Goal: Transaction & Acquisition: Purchase product/service

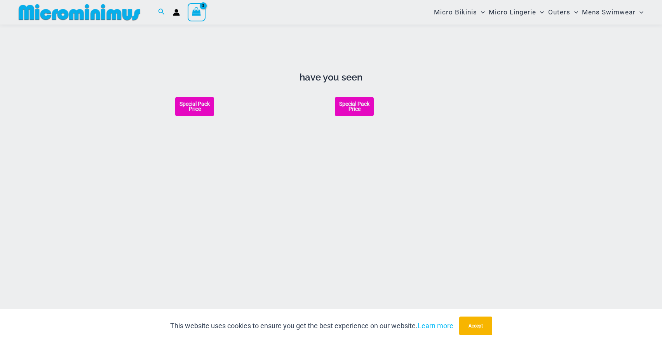
scroll to position [899, 0]
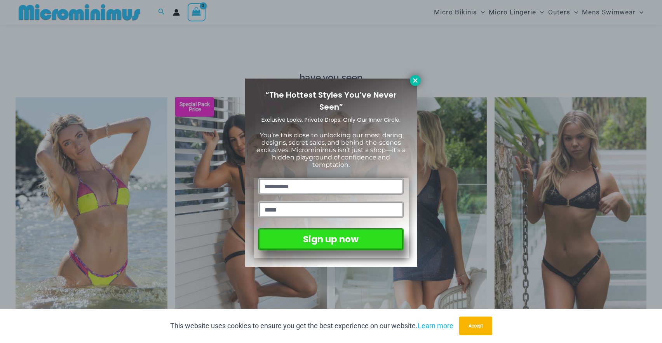
click at [418, 84] on button at bounding box center [415, 80] width 11 height 11
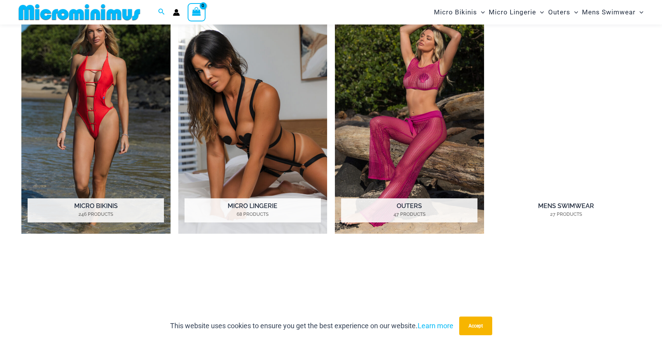
scroll to position [649, 0]
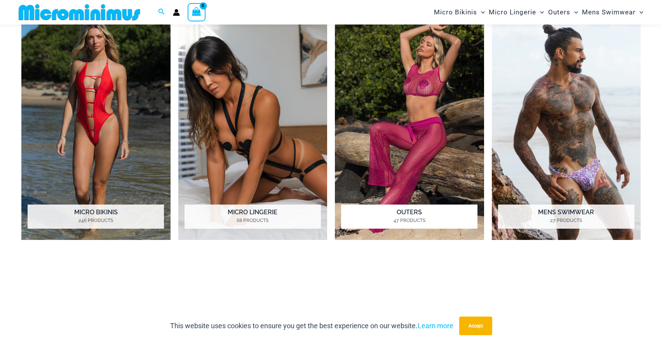
click at [412, 209] on h2 "Outers 47 Products" at bounding box center [409, 216] width 136 height 24
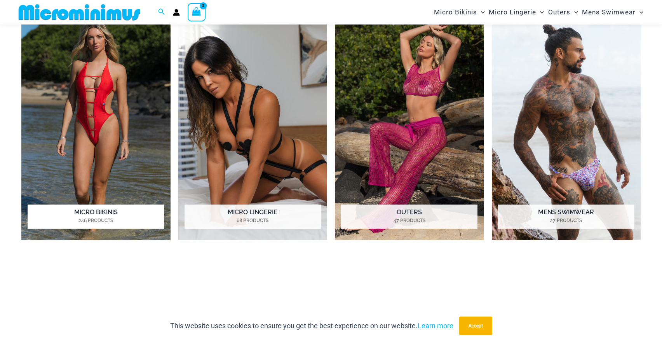
click at [101, 211] on h2 "Micro Bikinis 246 Products" at bounding box center [96, 216] width 136 height 24
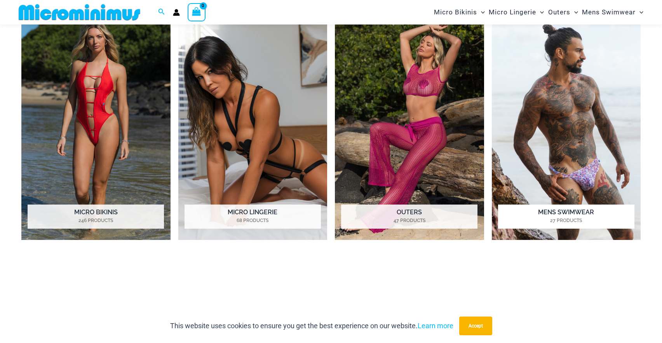
click at [565, 215] on h2 "Mens Swimwear 27 Products" at bounding box center [566, 216] width 136 height 24
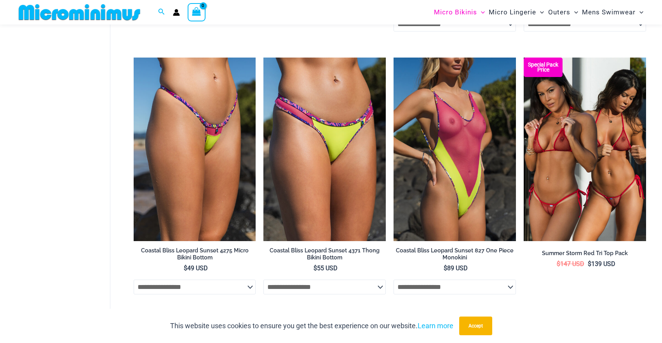
scroll to position [1526, 0]
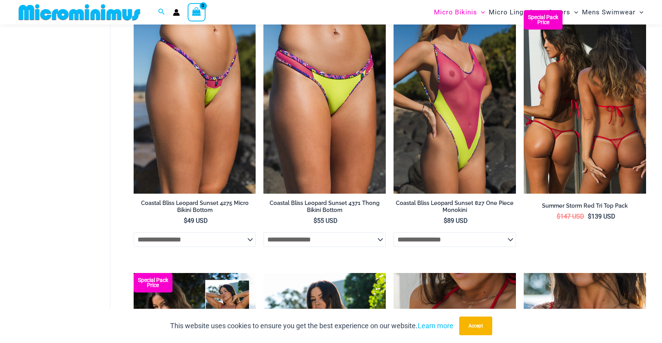
click at [602, 203] on h2 "Summer Storm Red Tri Top Pack" at bounding box center [585, 205] width 122 height 7
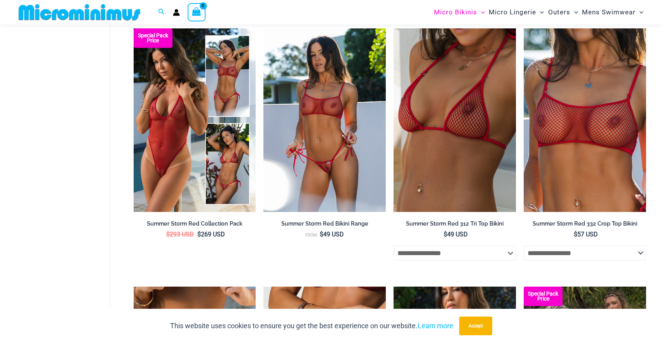
scroll to position [1772, 0]
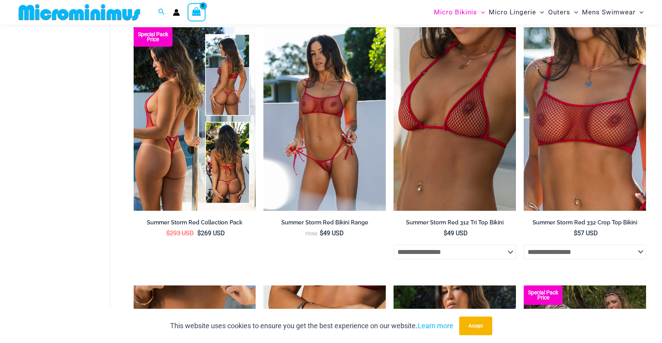
click at [222, 220] on h2 "Summer Storm Red Collection Pack" at bounding box center [195, 222] width 122 height 7
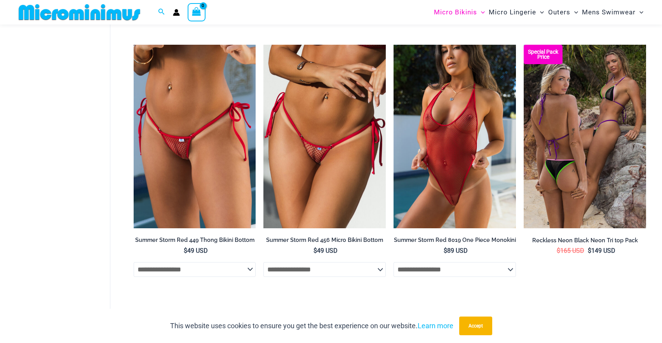
scroll to position [2056, 0]
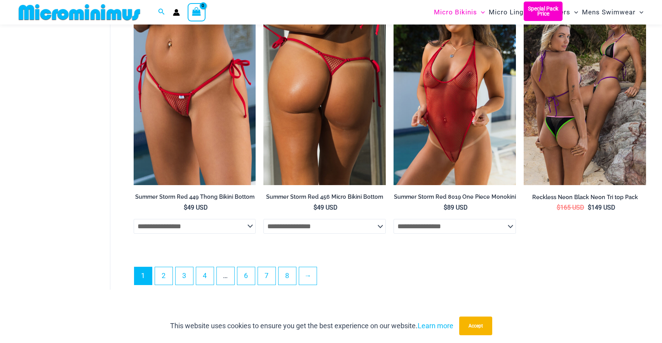
click at [298, 195] on h2 "Summer Storm Red 456 Micro Bikini Bottom" at bounding box center [325, 196] width 122 height 7
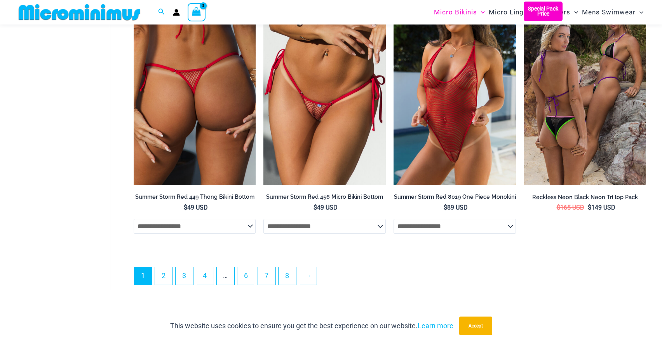
click at [237, 195] on h2 "Summer Storm Red 449 Thong Bikini Bottom" at bounding box center [195, 196] width 122 height 7
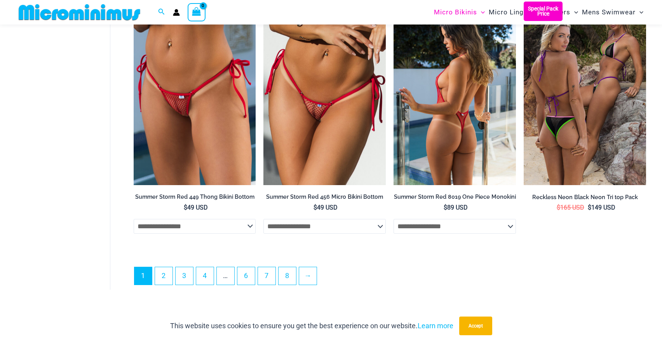
click at [449, 198] on h2 "Summer Storm Red 8019 One Piece Monokini" at bounding box center [455, 196] width 122 height 7
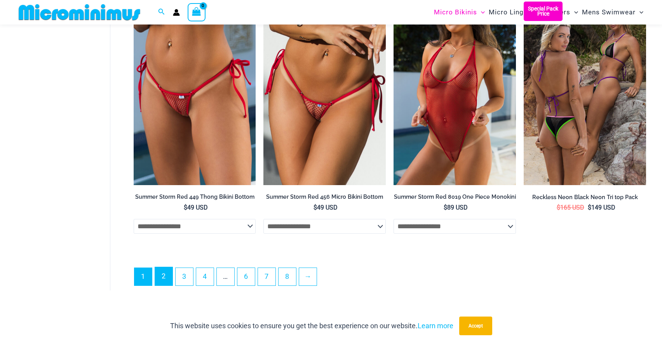
click at [166, 280] on link "2" at bounding box center [163, 276] width 17 height 18
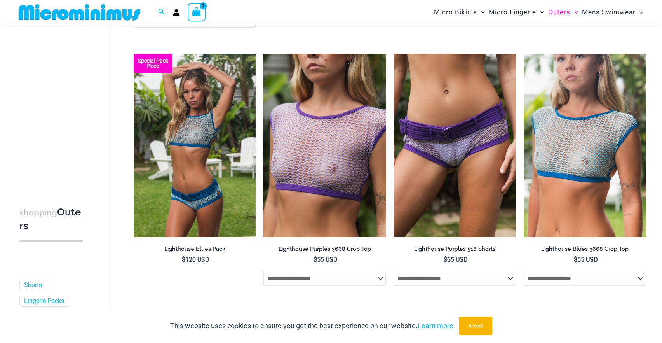
scroll to position [820, 0]
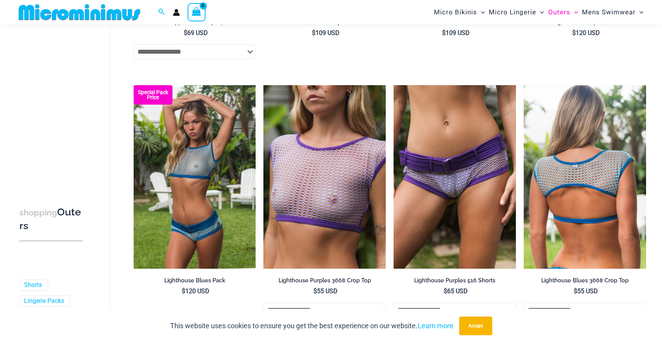
click at [555, 206] on img at bounding box center [585, 176] width 122 height 183
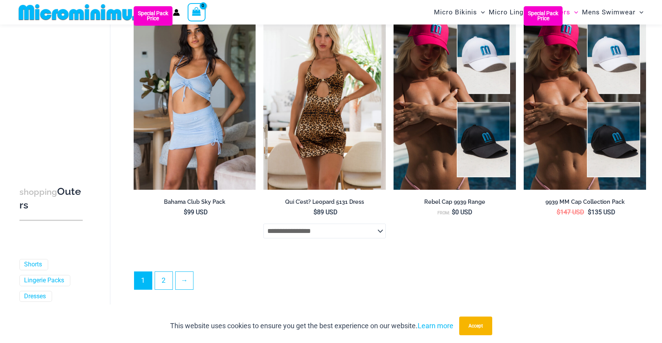
scroll to position [1934, 0]
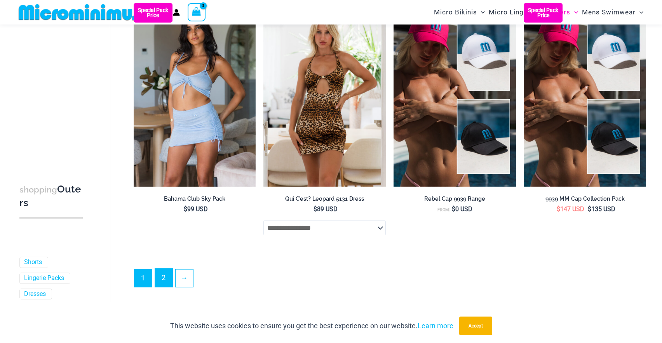
click at [164, 279] on link "2" at bounding box center [163, 278] width 17 height 18
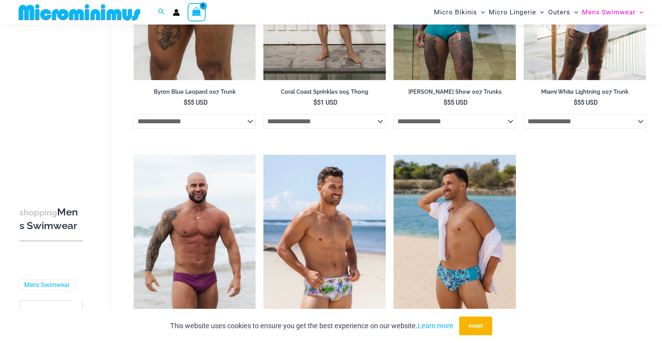
scroll to position [1473, 0]
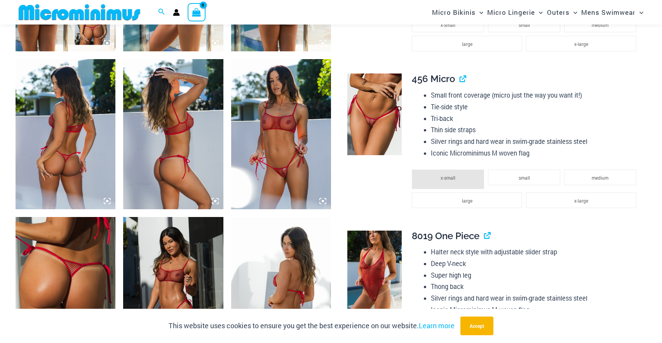
scroll to position [1094, 0]
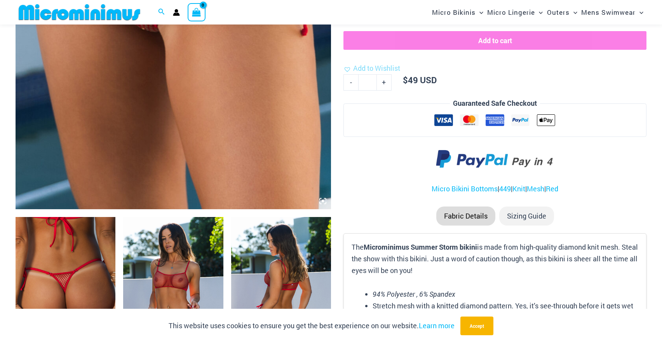
scroll to position [405, 0]
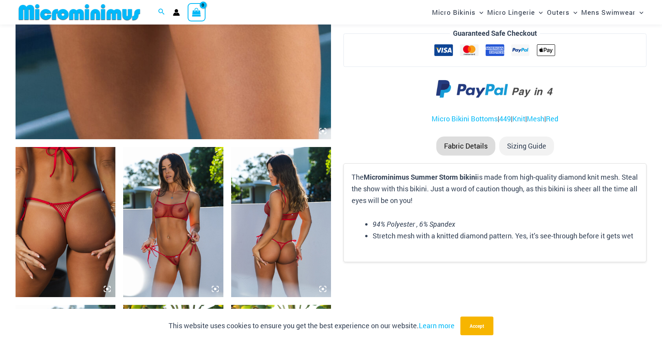
click at [173, 187] on img at bounding box center [173, 222] width 100 height 150
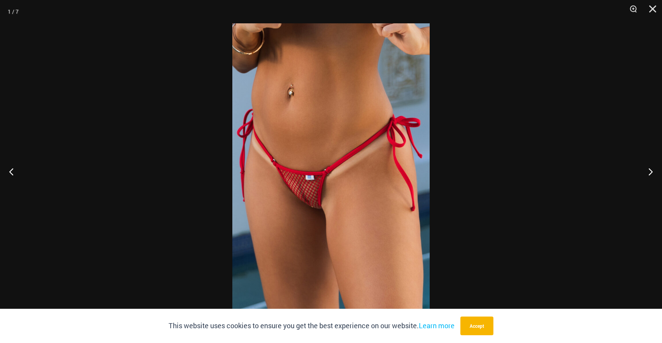
click at [310, 198] on img at bounding box center [330, 171] width 197 height 296
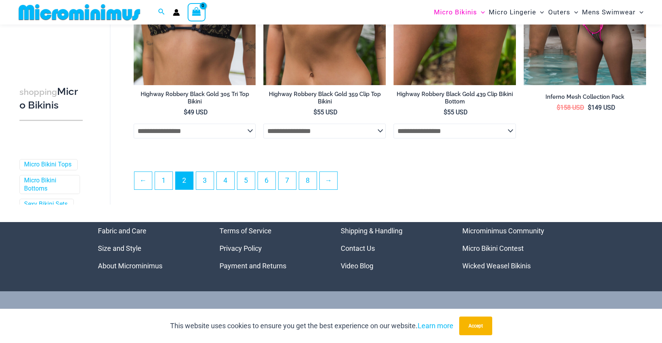
scroll to position [2071, 0]
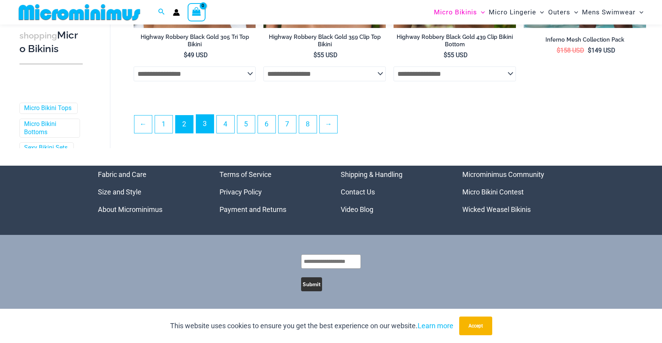
click at [199, 129] on link "3" at bounding box center [204, 124] width 17 height 18
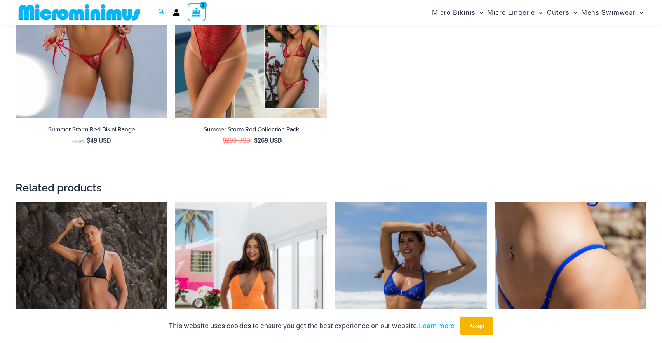
scroll to position [1318, 0]
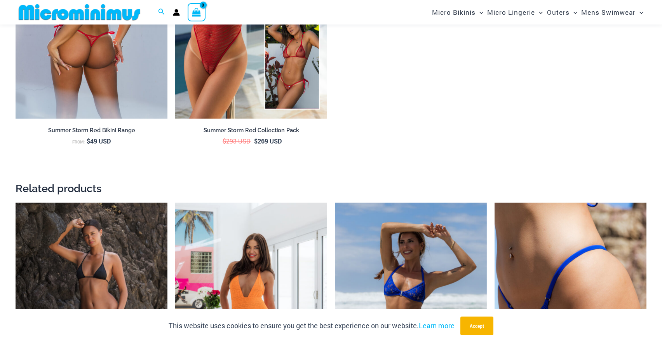
click at [125, 72] on img at bounding box center [92, 4] width 152 height 228
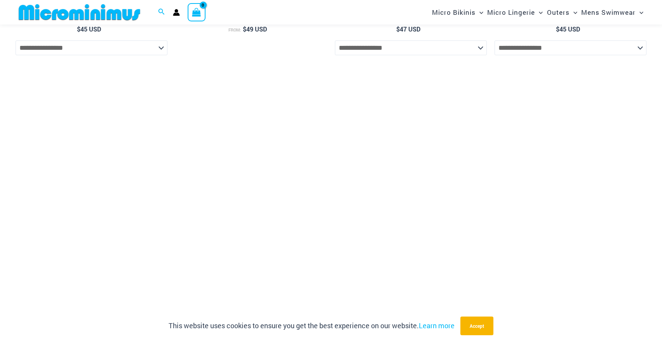
scroll to position [1632, 0]
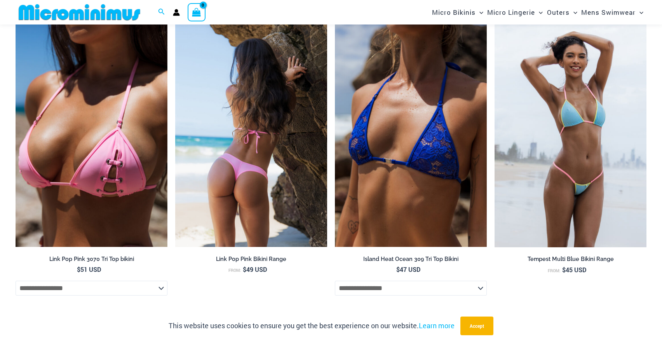
scroll to position [1194, 0]
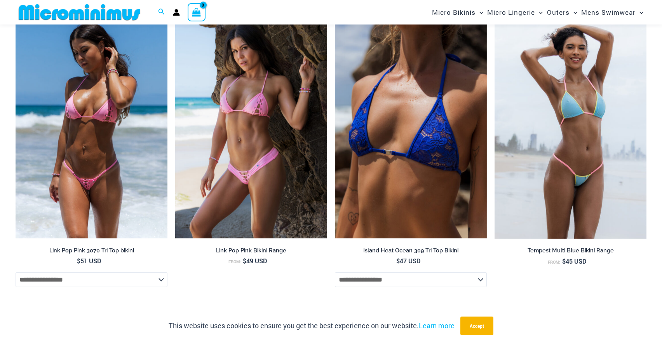
click at [126, 167] on img at bounding box center [92, 124] width 152 height 228
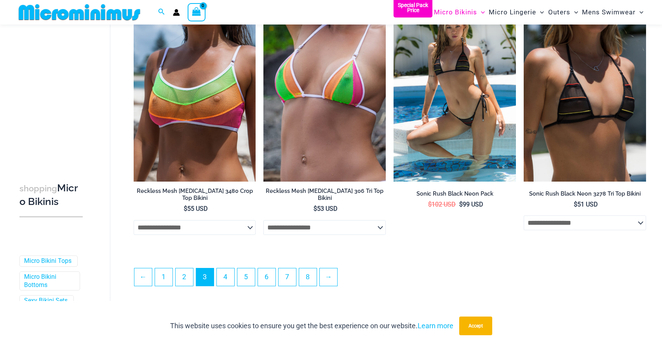
scroll to position [1909, 0]
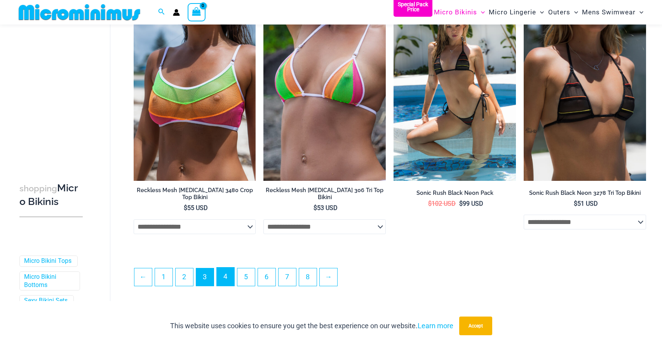
click at [229, 277] on link "4" at bounding box center [225, 276] width 17 height 18
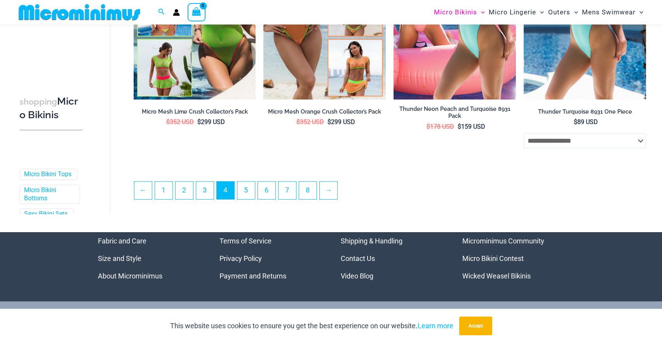
scroll to position [1960, 0]
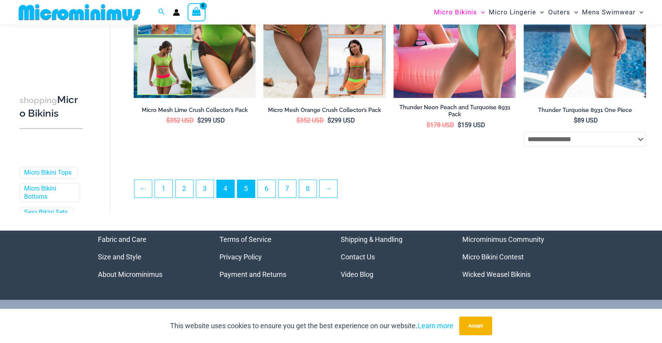
click at [247, 198] on li "5" at bounding box center [246, 189] width 18 height 18
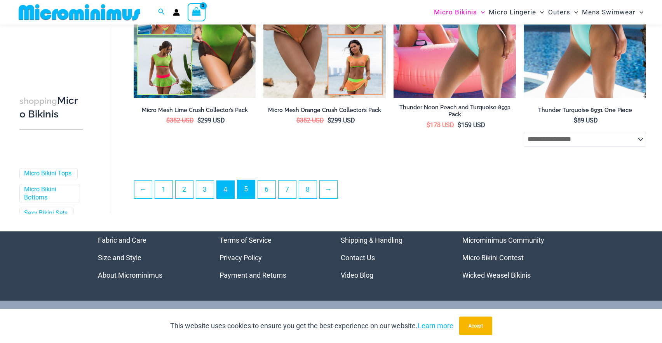
click at [247, 194] on link "5" at bounding box center [245, 189] width 17 height 18
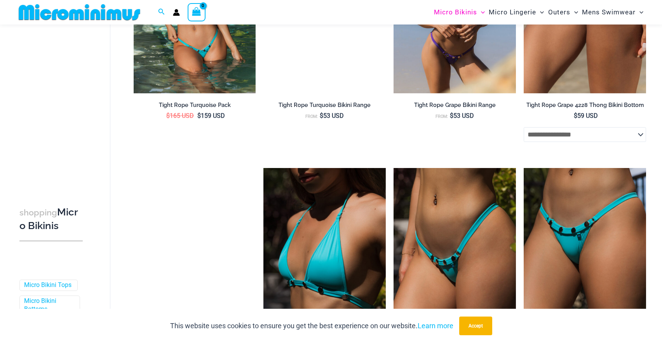
scroll to position [1933, 0]
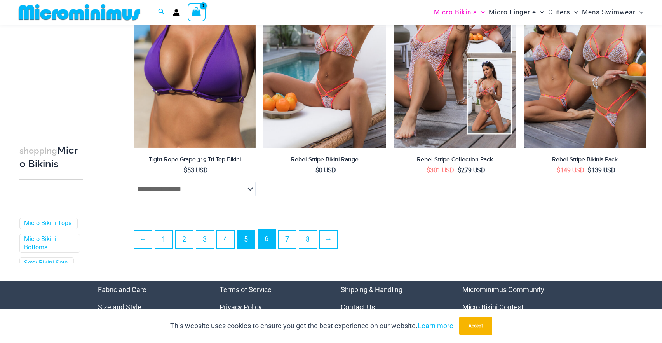
click at [268, 248] on link "6" at bounding box center [266, 239] width 17 height 18
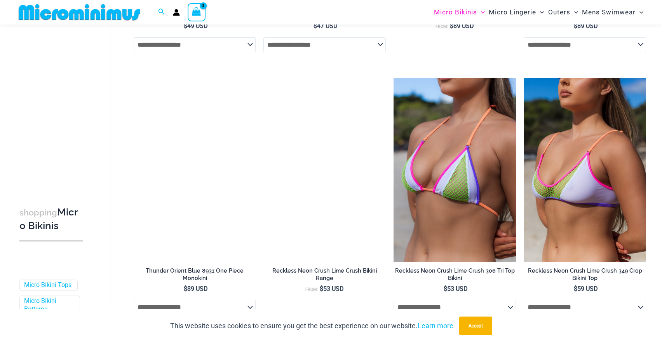
scroll to position [1920, 0]
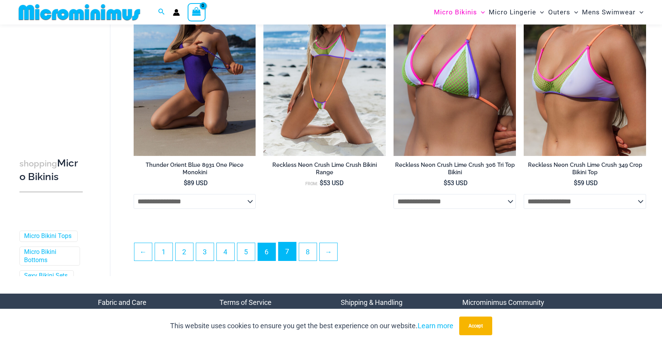
click at [294, 251] on link "7" at bounding box center [287, 251] width 17 height 18
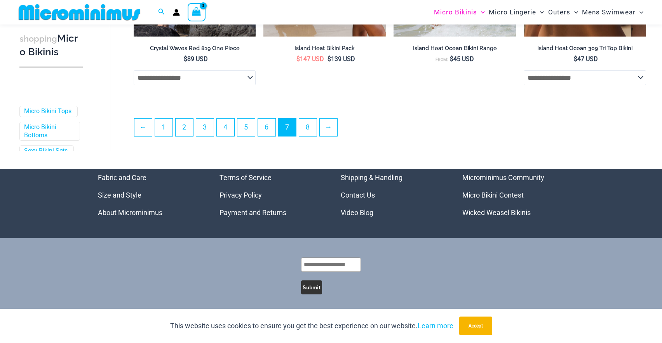
scroll to position [2051, 0]
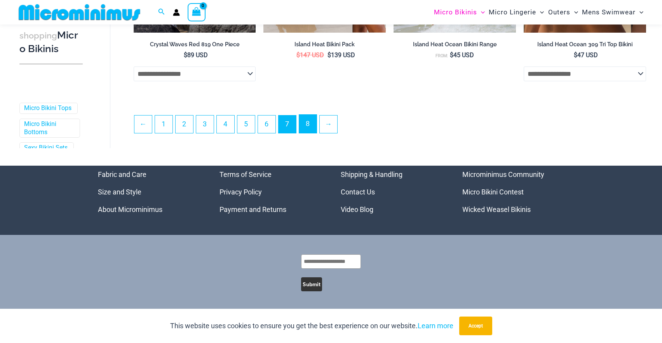
click at [309, 126] on link "8" at bounding box center [307, 124] width 17 height 18
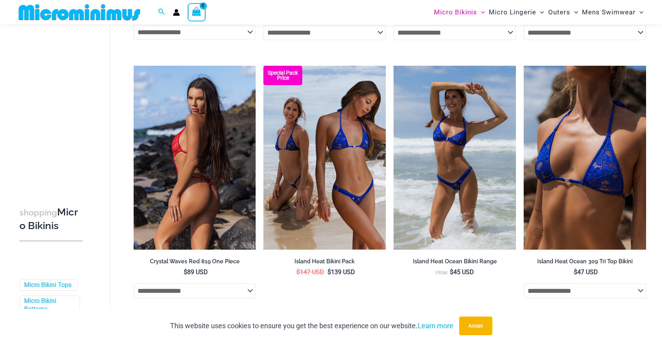
scroll to position [1709, 0]
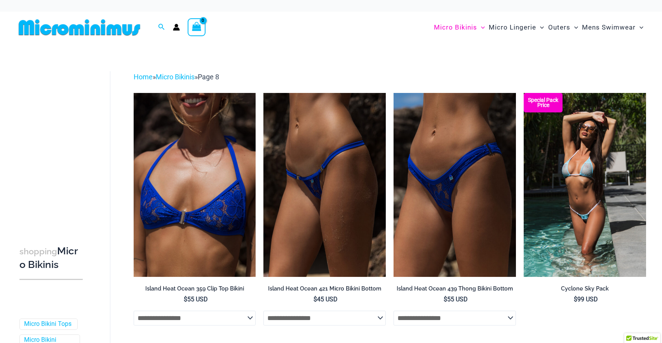
click at [112, 24] on img at bounding box center [80, 27] width 128 height 17
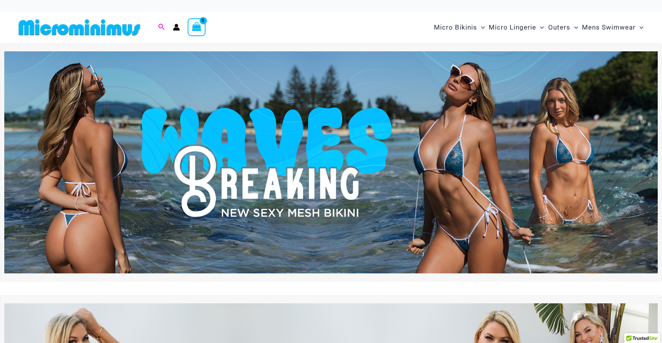
click at [158, 26] on icon "Search icon link" at bounding box center [161, 27] width 6 height 7
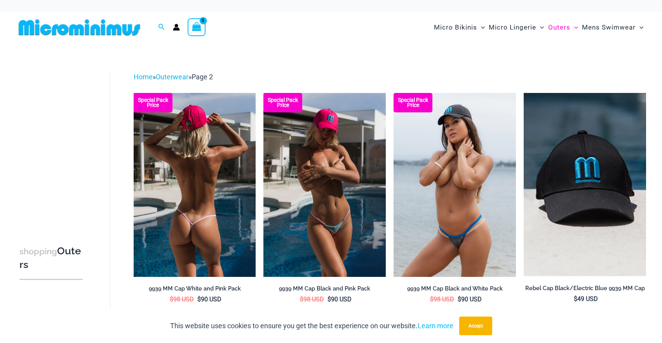
click at [189, 184] on img at bounding box center [195, 184] width 122 height 183
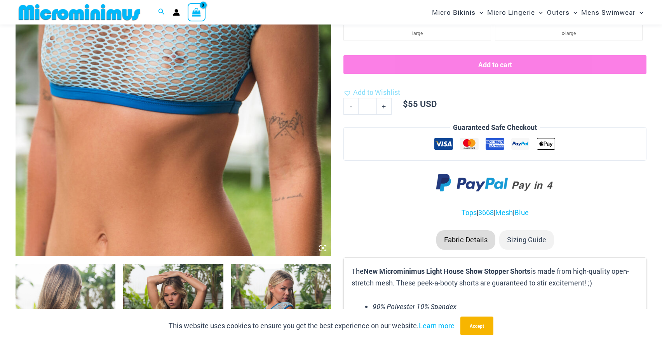
scroll to position [283, 0]
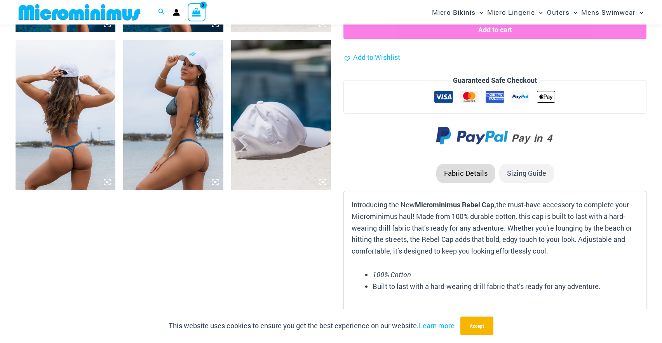
scroll to position [692, 0]
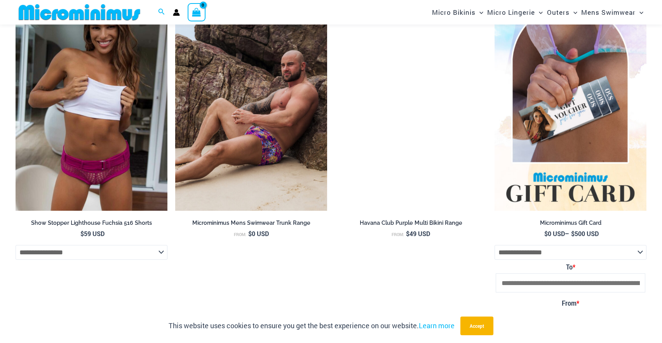
scroll to position [1953, 0]
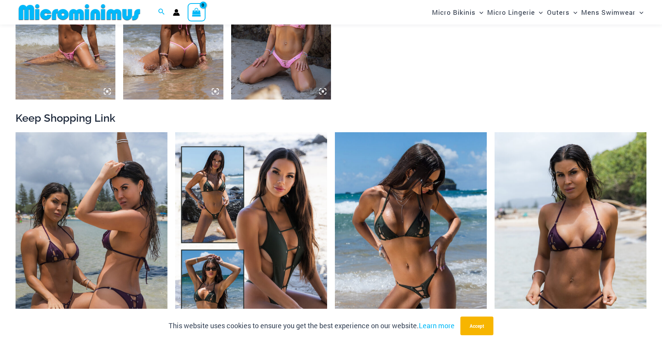
scroll to position [825, 0]
